Goal: Task Accomplishment & Management: Manage account settings

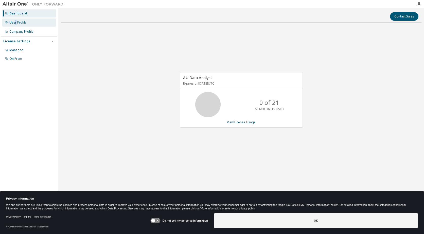
click at [16, 22] on div "User Profile" at bounding box center [17, 23] width 17 height 4
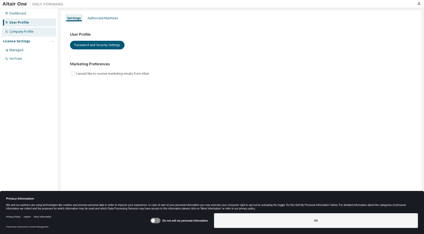
click at [30, 30] on div "Company Profile" at bounding box center [21, 32] width 24 height 4
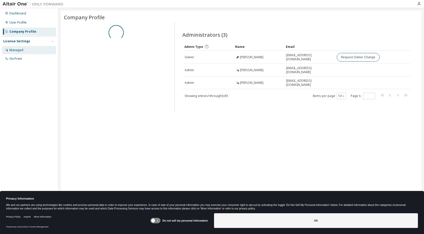
click at [24, 53] on div "Managed" at bounding box center [29, 50] width 54 height 8
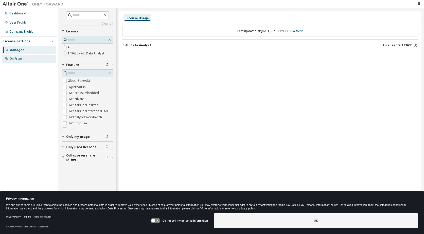
click at [17, 60] on div "On Prem" at bounding box center [15, 59] width 13 height 4
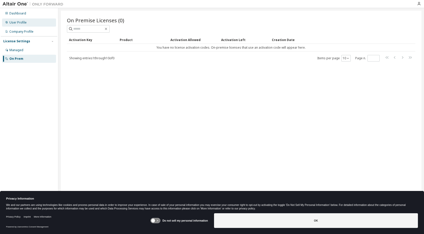
click at [22, 23] on div "User Profile" at bounding box center [17, 23] width 17 height 4
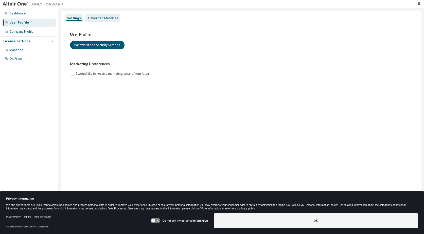
click at [104, 17] on div "Authorized Machines" at bounding box center [102, 18] width 31 height 4
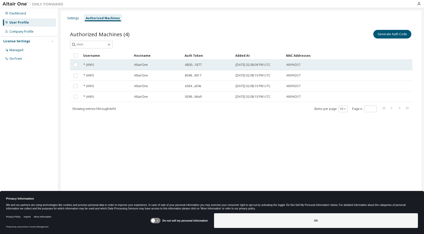
click at [259, 68] on td "ANYHOST" at bounding box center [322, 65] width 77 height 11
click at [259, 67] on td "ANYHOST" at bounding box center [322, 65] width 77 height 11
drag, startPoint x: 190, startPoint y: 65, endPoint x: 179, endPoint y: 65, distance: 11.7
click at [179, 65] on tr "* (ANY) AltairOne d800...1877 2025-09-08 02:08:09 PM UTC ANYHOST" at bounding box center [241, 65] width 342 height 11
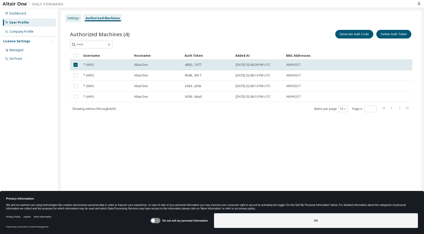
click at [77, 20] on div "Settings" at bounding box center [73, 18] width 16 height 8
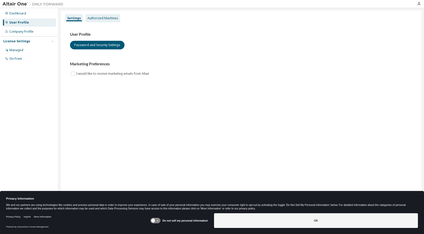
click at [93, 21] on div "Authorized Machines" at bounding box center [102, 18] width 35 height 8
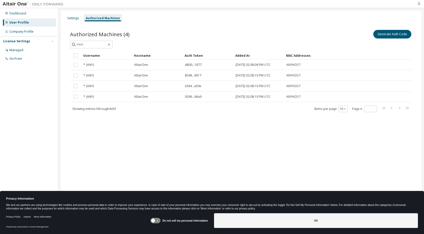
click at [259, 3] on icon "button" at bounding box center [419, 4] width 4 height 4
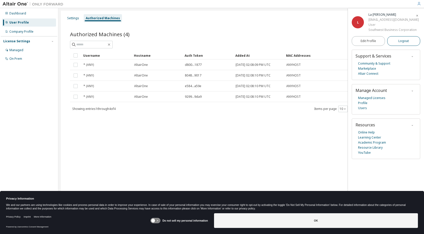
click at [259, 42] on button "Logout" at bounding box center [403, 41] width 33 height 10
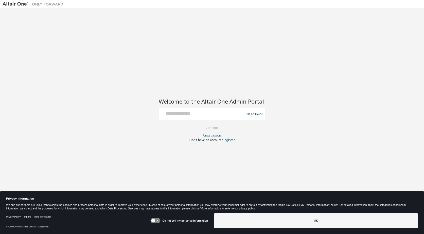
click at [186, 117] on div at bounding box center [202, 114] width 83 height 10
click at [222, 117] on div at bounding box center [202, 114] width 83 height 10
click at [190, 114] on input "text" at bounding box center [202, 112] width 83 height 7
type input "**********"
click at [215, 128] on button "Continue" at bounding box center [212, 128] width 24 height 8
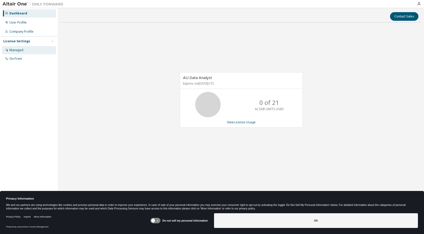
click at [23, 50] on div "Managed" at bounding box center [16, 50] width 14 height 4
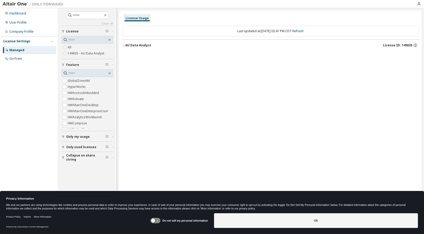
click at [71, 47] on label "All" at bounding box center [70, 47] width 5 height 6
click at [123, 45] on icon "button" at bounding box center [123, 45] width 3 height 3
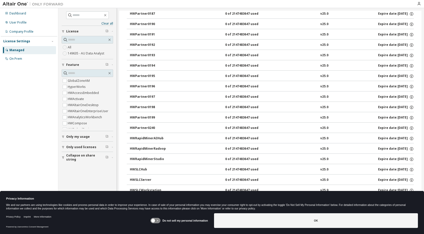
scroll to position [526, 0]
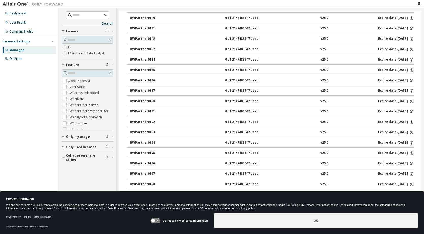
click at [62, 148] on icon "button" at bounding box center [63, 147] width 3 height 3
click at [21, 15] on div "Dashboard" at bounding box center [29, 13] width 54 height 8
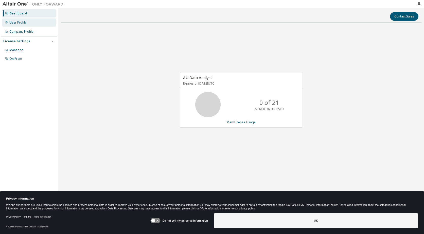
click at [16, 23] on div "User Profile" at bounding box center [17, 23] width 17 height 4
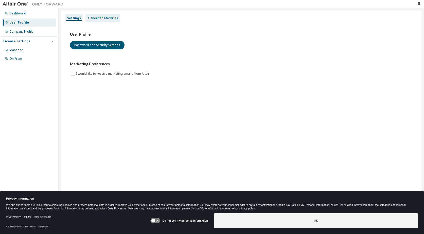
click at [99, 18] on div "Authorized Machines" at bounding box center [102, 18] width 31 height 4
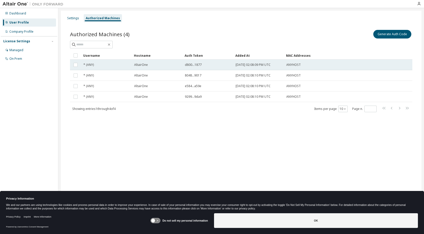
click at [196, 64] on span "d800...1877" at bounding box center [193, 65] width 17 height 4
drag, startPoint x: 183, startPoint y: 64, endPoint x: 207, endPoint y: 63, distance: 24.8
click at [207, 63] on td "d800...1877" at bounding box center [207, 65] width 51 height 11
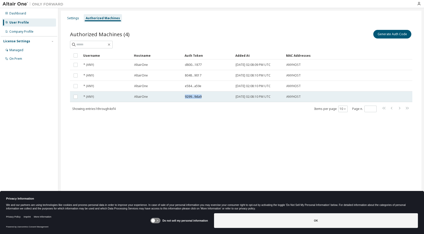
drag, startPoint x: 203, startPoint y: 98, endPoint x: 179, endPoint y: 97, distance: 23.6
click at [179, 97] on tr "* (ANY) AltairOne 9299...9da9 2025-09-08 02:08:10 PM UTC ANYHOST" at bounding box center [241, 96] width 342 height 11
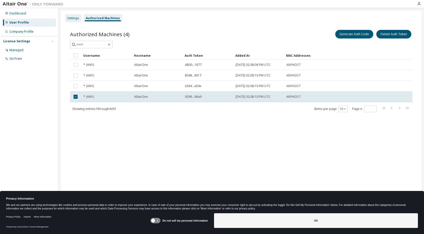
click at [74, 17] on div "Settings" at bounding box center [73, 18] width 12 height 4
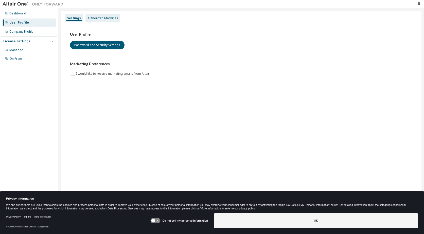
click at [90, 16] on div "Authorized Machines" at bounding box center [102, 18] width 31 height 4
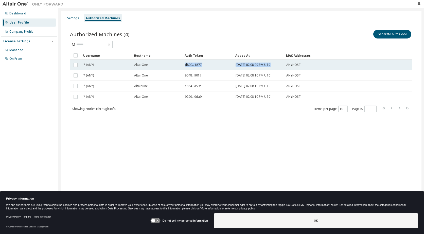
drag, startPoint x: 270, startPoint y: 61, endPoint x: 175, endPoint y: 65, distance: 94.8
click at [175, 65] on tr "* (ANY) AltairOne d800...1877 2025-09-08 02:08:09 PM UTC ANYHOST" at bounding box center [241, 65] width 342 height 11
drag, startPoint x: 192, startPoint y: 64, endPoint x: 180, endPoint y: 64, distance: 11.4
click at [180, 64] on tr "* (ANY) AltairOne d800...1877 2025-09-08 02:08:09 PM UTC ANYHOST" at bounding box center [241, 65] width 342 height 11
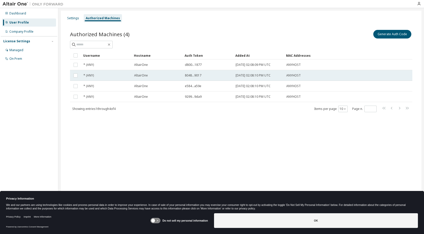
click at [191, 76] on span "8048...9017" at bounding box center [193, 75] width 16 height 4
click at [193, 76] on span "8048...9017" at bounding box center [193, 75] width 16 height 4
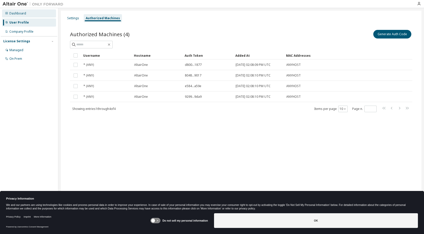
click at [23, 12] on div "Dashboard" at bounding box center [17, 13] width 17 height 4
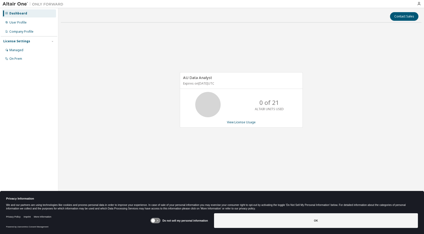
click at [33, 42] on div "License Settings" at bounding box center [28, 41] width 51 height 5
click at [26, 40] on div "License Settings" at bounding box center [16, 41] width 27 height 4
click at [19, 50] on div "Managed" at bounding box center [16, 50] width 14 height 4
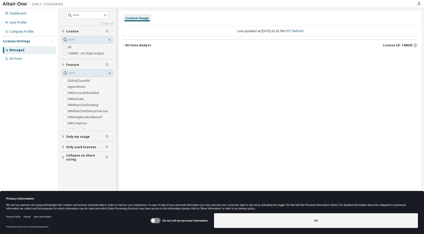
click at [61, 30] on div "Clear all Collapse on share string Only used licenses Only my usage Feature Glo…" at bounding box center [87, 109] width 56 height 201
click at [68, 30] on span "License" at bounding box center [72, 31] width 12 height 4
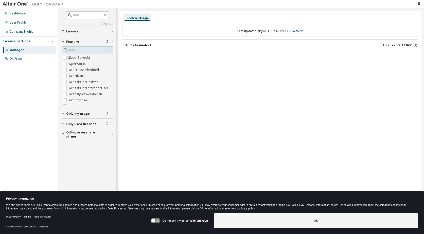
click at [108, 31] on icon "button" at bounding box center [106, 30] width 3 height 3
click at [89, 122] on span "Only used licenses" at bounding box center [81, 124] width 30 height 4
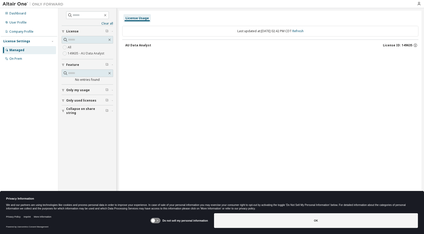
scroll to position [0, 0]
click at [63, 112] on icon "button" at bounding box center [63, 110] width 3 height 3
click at [63, 100] on icon "button" at bounding box center [63, 100] width 3 height 3
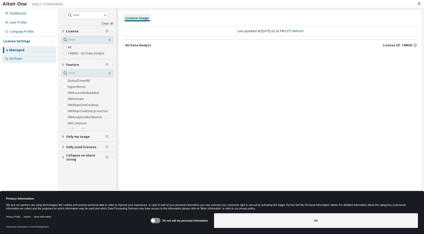
click at [20, 60] on div "On Prem" at bounding box center [15, 59] width 13 height 4
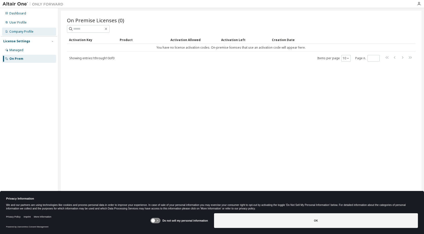
click at [18, 32] on div "Company Profile" at bounding box center [21, 32] width 24 height 4
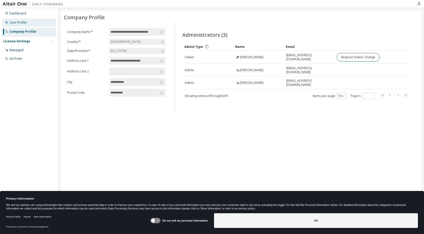
click at [27, 23] on div "User Profile" at bounding box center [29, 22] width 54 height 8
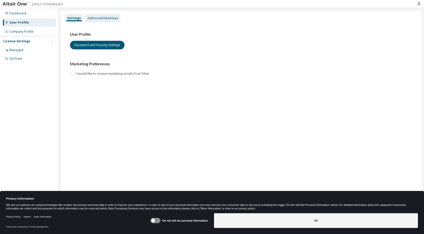
click at [90, 18] on div "Authorized Machines" at bounding box center [102, 18] width 31 height 4
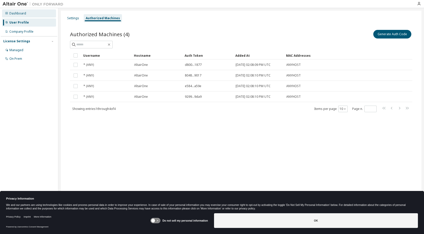
click at [24, 12] on div "Dashboard" at bounding box center [17, 13] width 17 height 4
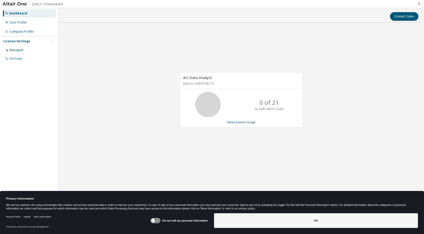
click at [418, 5] on icon "button" at bounding box center [419, 4] width 4 height 4
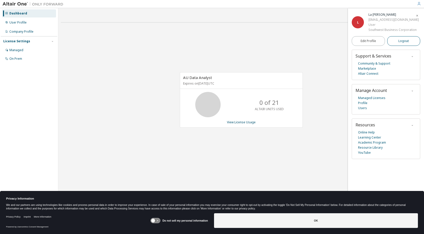
click at [399, 42] on span "Logout" at bounding box center [403, 41] width 10 height 5
